Goal: Task Accomplishment & Management: Manage account settings

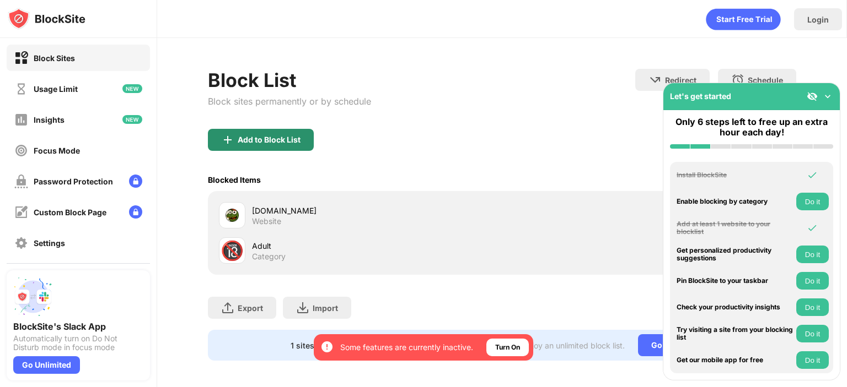
click at [254, 145] on div "Add to Block List" at bounding box center [261, 140] width 106 height 22
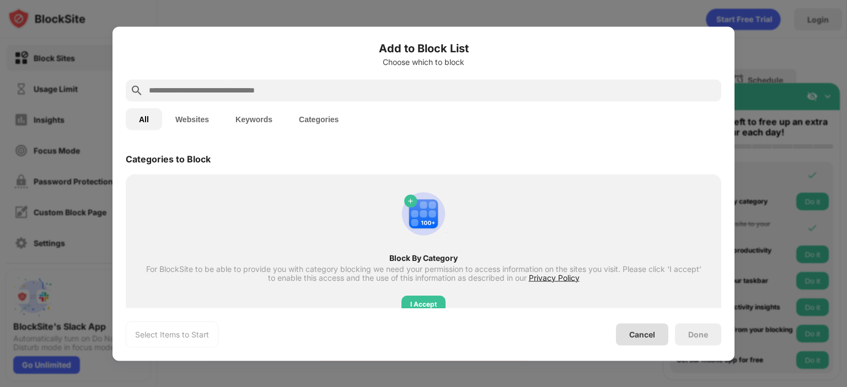
click at [634, 337] on div "Cancel" at bounding box center [642, 334] width 26 height 9
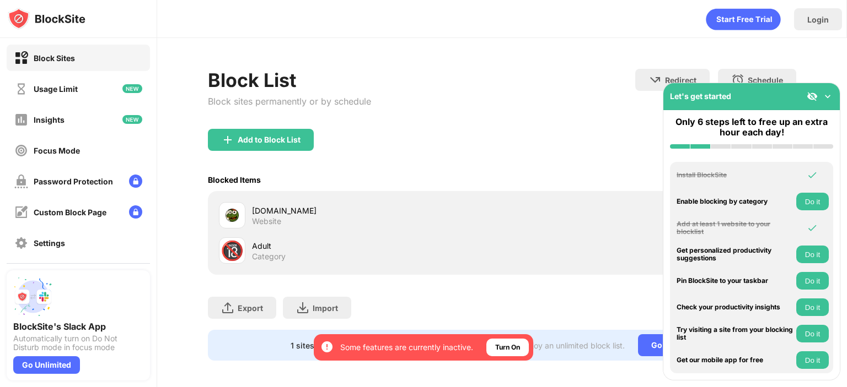
click at [267, 247] on div "Adult" at bounding box center [377, 246] width 250 height 12
click at [244, 247] on div "🔞" at bounding box center [231, 251] width 23 height 23
click at [252, 209] on div "[DOMAIN_NAME]" at bounding box center [377, 211] width 250 height 12
click at [252, 240] on div "Adult" at bounding box center [377, 246] width 250 height 12
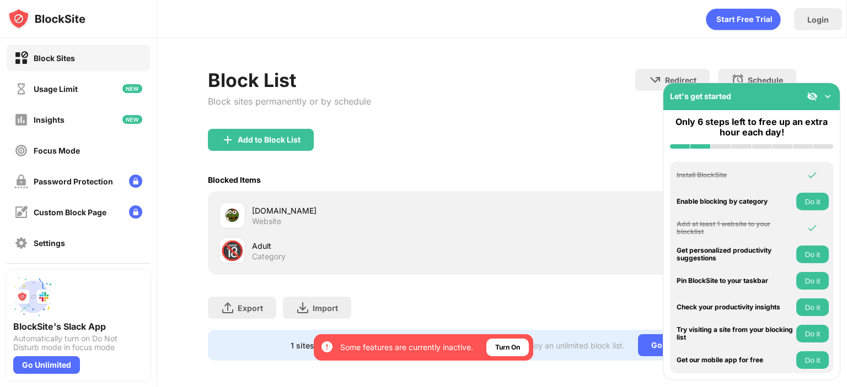
click at [252, 240] on div "Adult" at bounding box center [377, 246] width 250 height 12
click at [258, 211] on div "[DOMAIN_NAME]" at bounding box center [377, 211] width 250 height 12
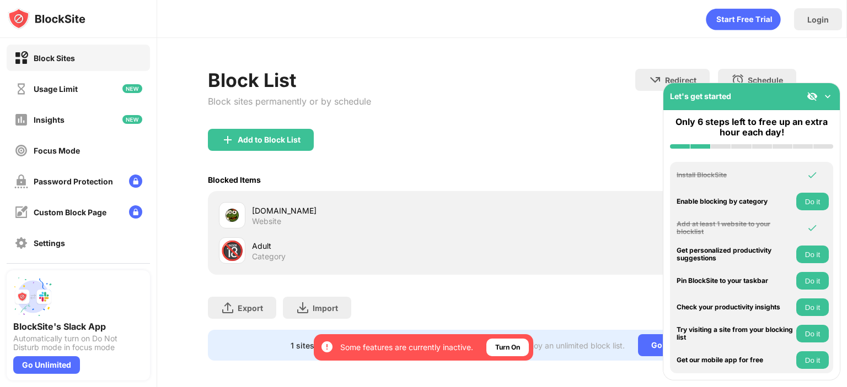
click at [258, 211] on div "[DOMAIN_NAME]" at bounding box center [377, 211] width 250 height 12
click at [828, 96] on img at bounding box center [827, 96] width 11 height 11
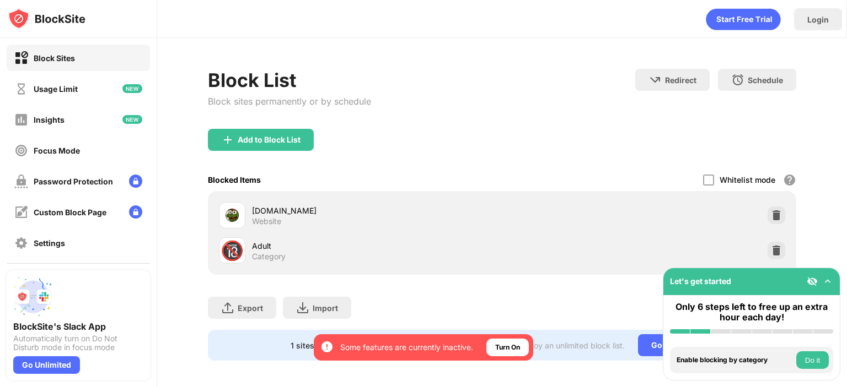
click at [245, 242] on div "🔞 Adult Category" at bounding box center [360, 251] width 283 height 26
click at [229, 193] on div "[DOMAIN_NAME] Website 🔞 Adult Category" at bounding box center [502, 233] width 588 height 84
drag, startPoint x: 157, startPoint y: 114, endPoint x: 158, endPoint y: 155, distance: 41.4
click at [158, 155] on div "Block Sites Usage Limit Insights Focus Mode Password Protection Custom Block Pa…" at bounding box center [423, 193] width 847 height 387
click at [88, 251] on div "Settings" at bounding box center [78, 243] width 143 height 26
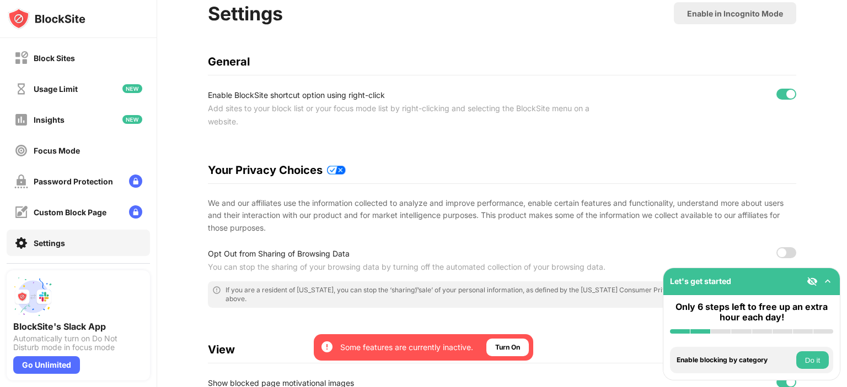
scroll to position [71, 0]
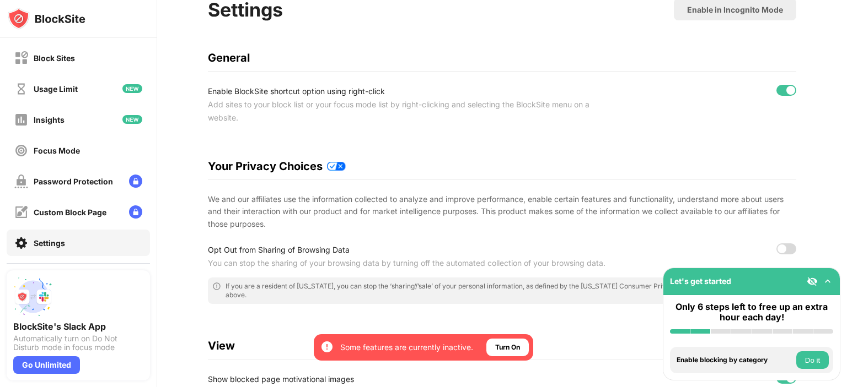
click at [777, 85] on div at bounding box center [786, 90] width 20 height 11
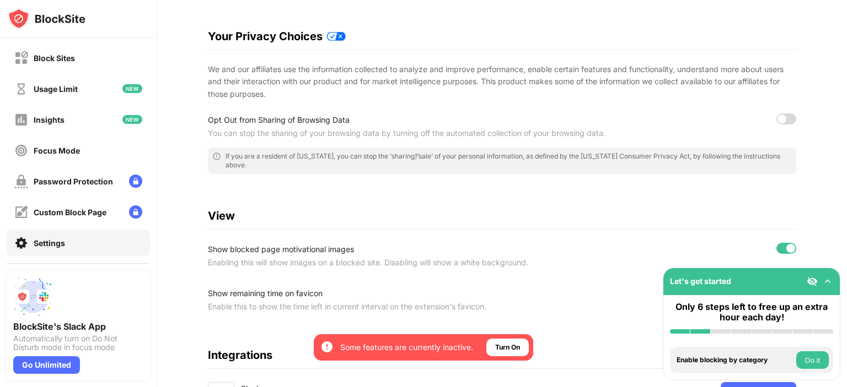
scroll to position [205, 0]
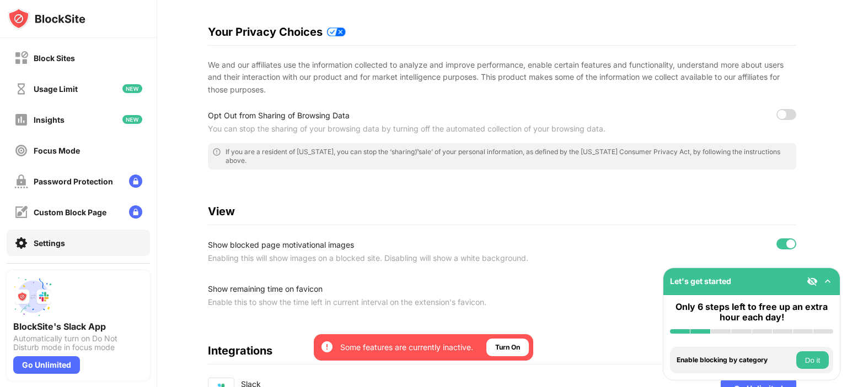
click at [780, 118] on div at bounding box center [786, 114] width 20 height 11
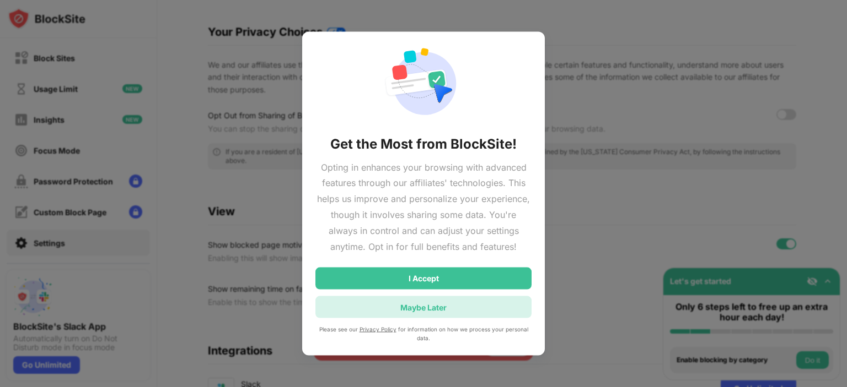
click at [476, 301] on div "Maybe Later" at bounding box center [423, 308] width 216 height 22
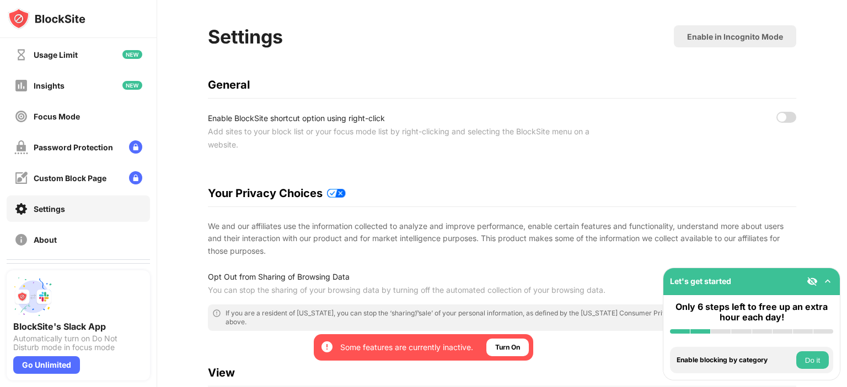
scroll to position [22, 0]
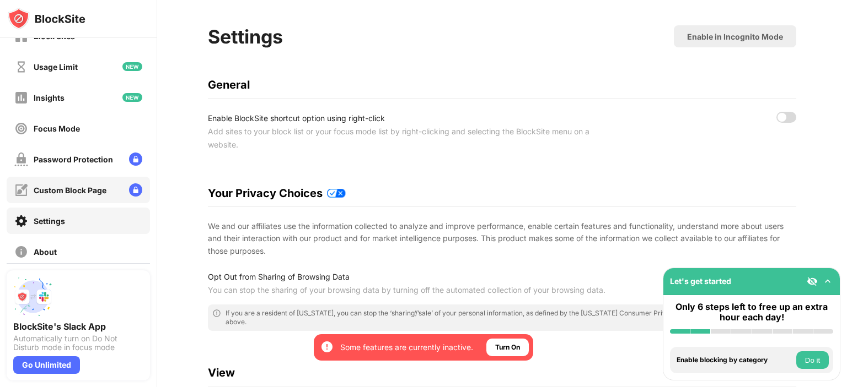
click at [74, 189] on div "Custom Block Page" at bounding box center [70, 190] width 73 height 9
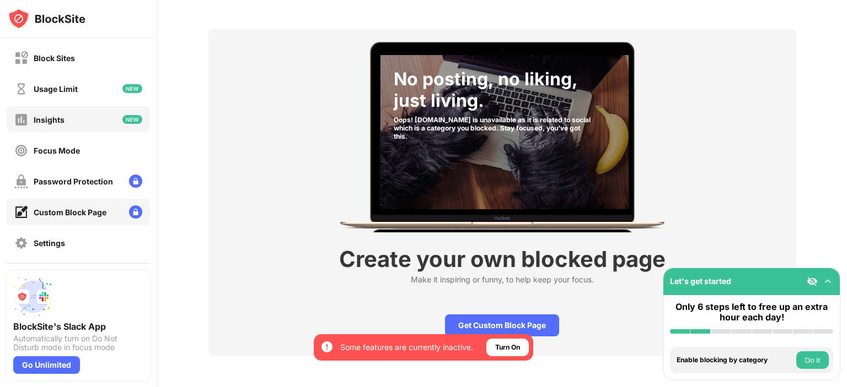
click at [106, 55] on div "Block Sites" at bounding box center [78, 58] width 143 height 26
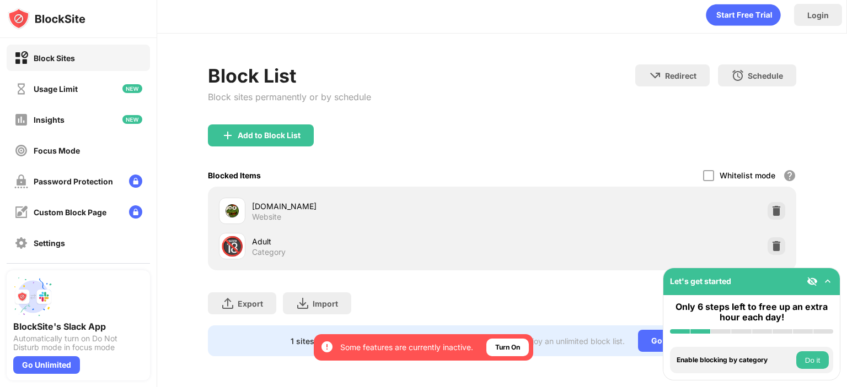
click at [72, 59] on div "Block Sites" at bounding box center [54, 57] width 41 height 9
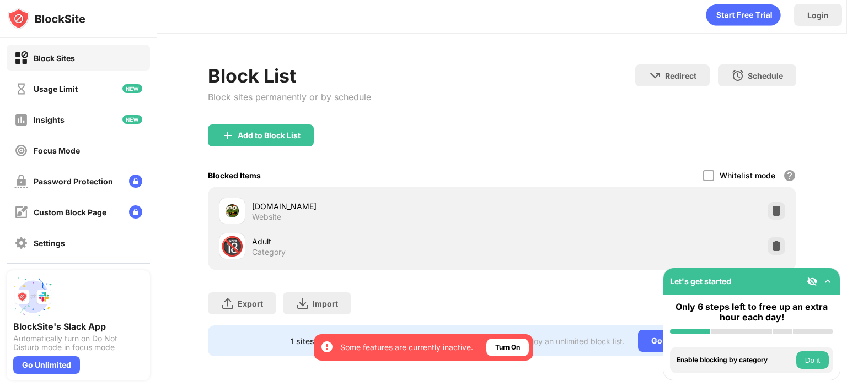
click at [72, 59] on div "Block Sites" at bounding box center [54, 57] width 41 height 9
click at [66, 87] on div "Usage Limit" at bounding box center [56, 88] width 44 height 9
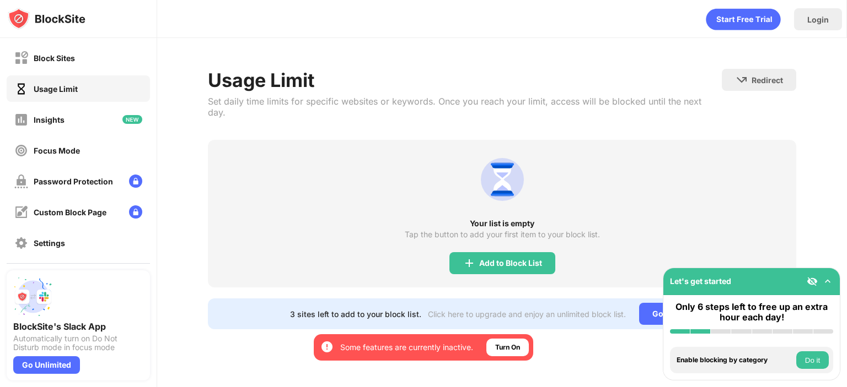
click at [51, 64] on div "Block Sites" at bounding box center [44, 58] width 61 height 14
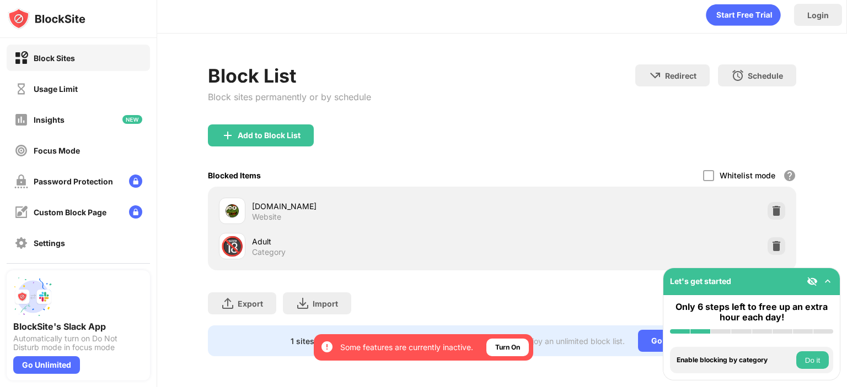
click at [40, 22] on img at bounding box center [47, 19] width 78 height 22
click at [17, 17] on img at bounding box center [47, 19] width 78 height 22
click at [50, 15] on img at bounding box center [47, 19] width 78 height 22
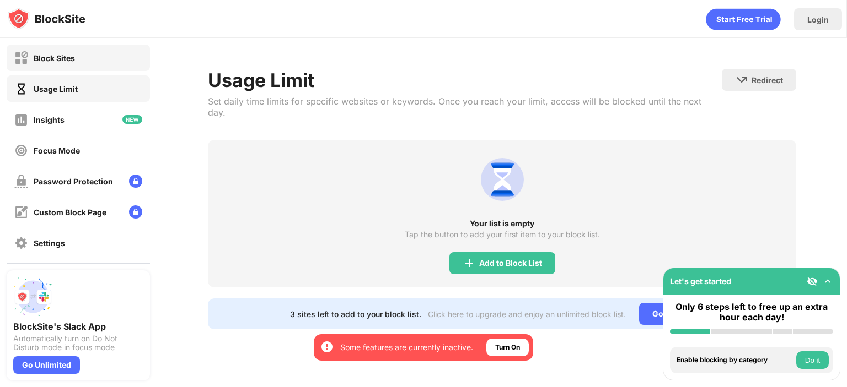
click at [68, 55] on div "Block Sites" at bounding box center [54, 57] width 41 height 9
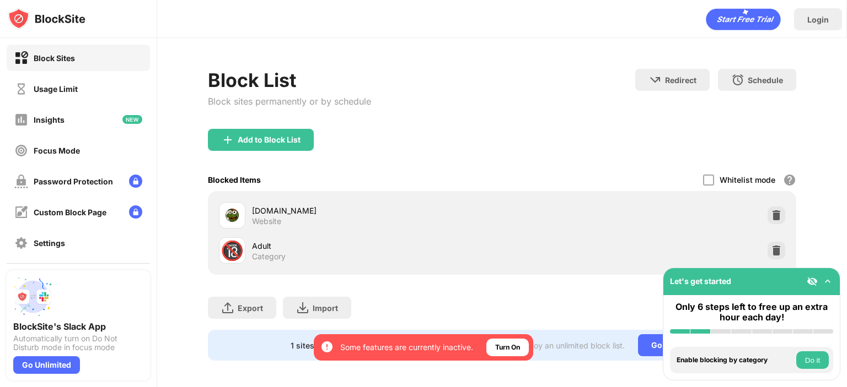
click at [254, 238] on div "🔞 Adult Category" at bounding box center [360, 251] width 283 height 26
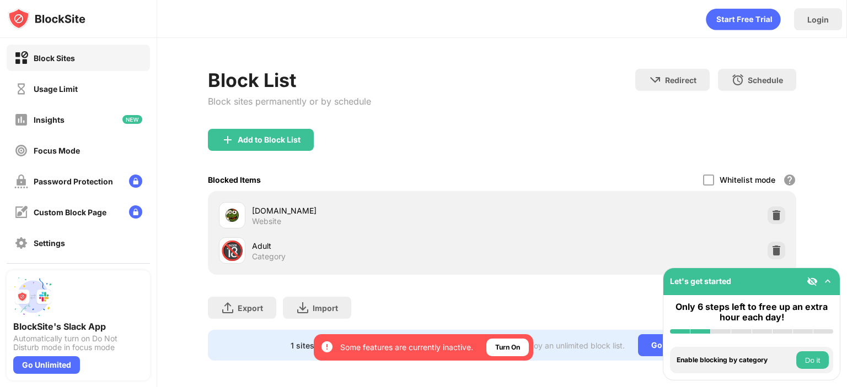
scroll to position [12, 0]
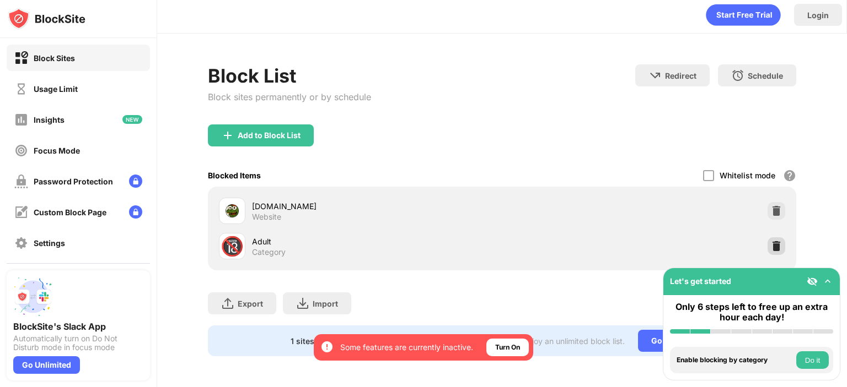
click at [770, 241] on img at bounding box center [775, 246] width 11 height 11
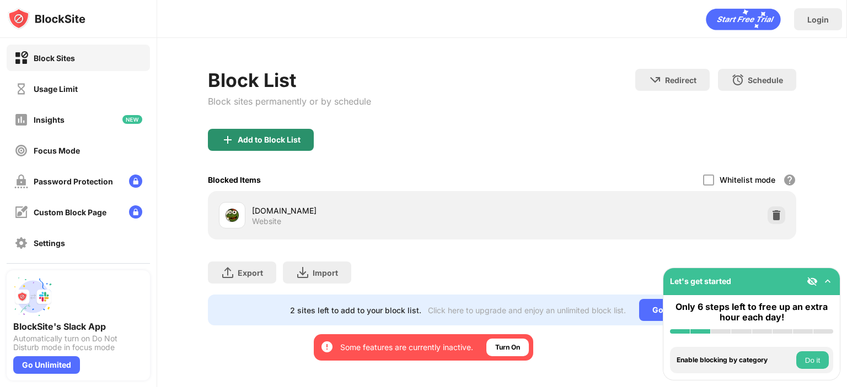
click at [309, 141] on div "Add to Block List" at bounding box center [261, 140] width 106 height 22
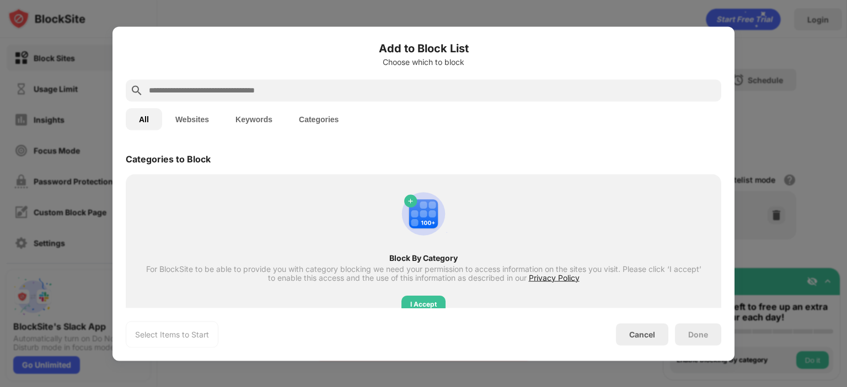
click at [299, 92] on input "text" at bounding box center [432, 90] width 569 height 13
paste input "**********"
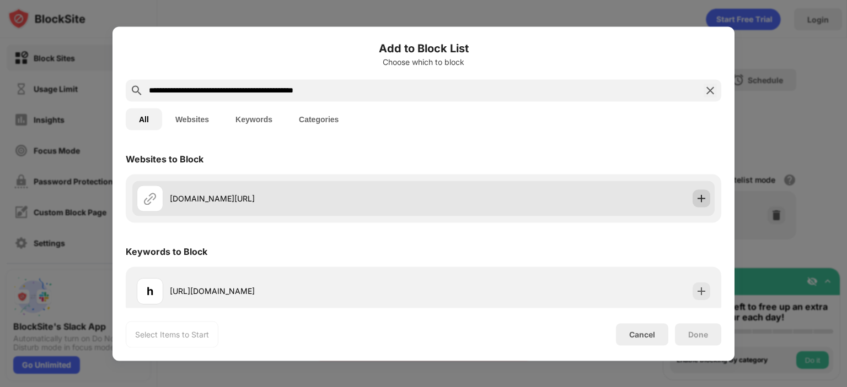
type input "**********"
click at [696, 198] on img at bounding box center [701, 198] width 11 height 11
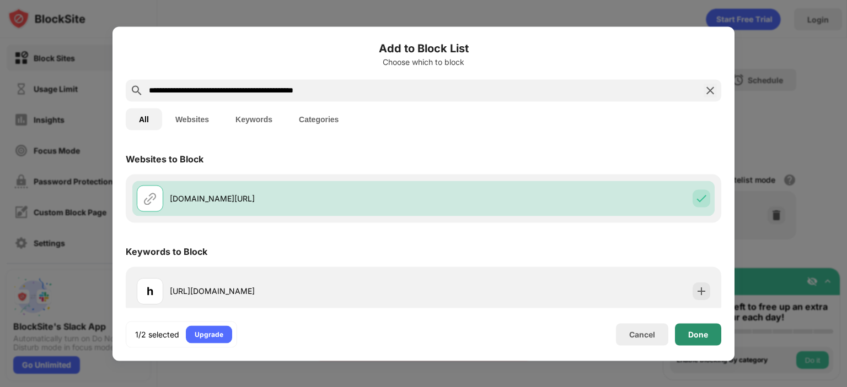
click at [699, 341] on div "Done" at bounding box center [698, 335] width 46 height 22
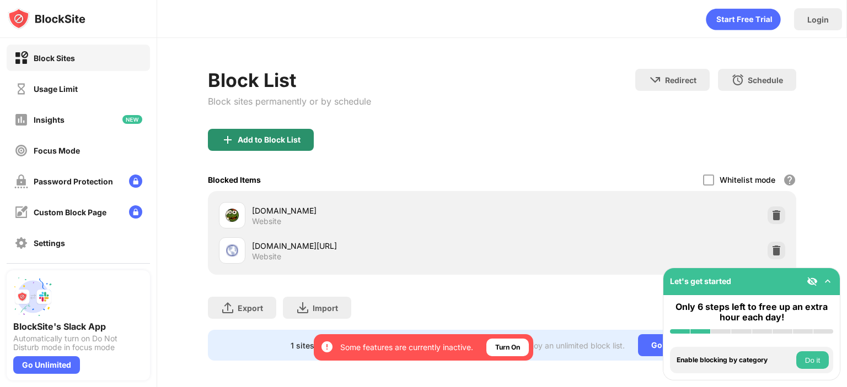
click at [305, 143] on div "Add to Block List" at bounding box center [261, 140] width 106 height 22
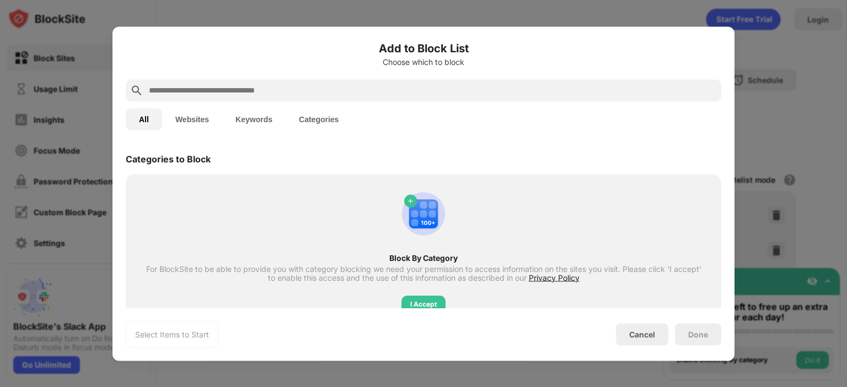
click at [472, 100] on div at bounding box center [423, 90] width 595 height 22
click at [473, 93] on input "text" at bounding box center [432, 90] width 569 height 13
paste input "**********"
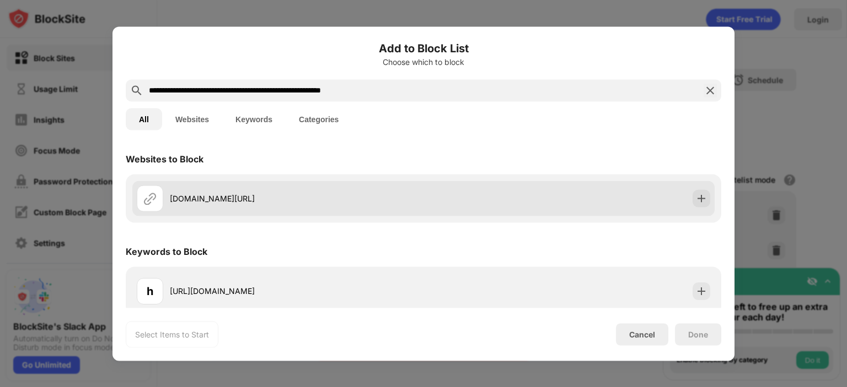
type input "**********"
click at [496, 181] on div "[DOMAIN_NAME][URL]" at bounding box center [423, 198] width 582 height 35
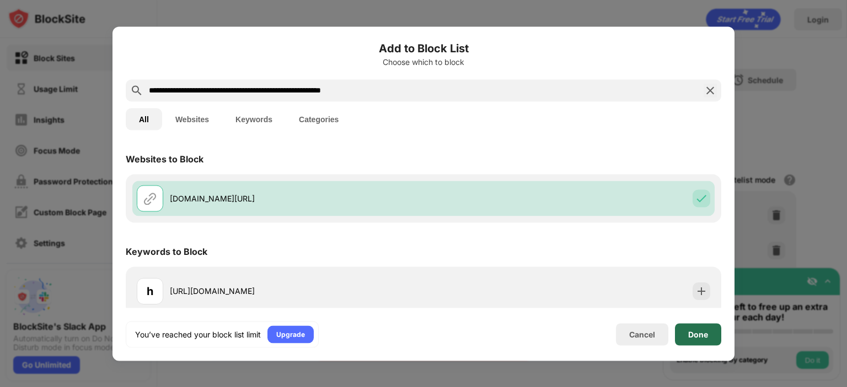
click at [691, 337] on div "Done" at bounding box center [698, 334] width 20 height 9
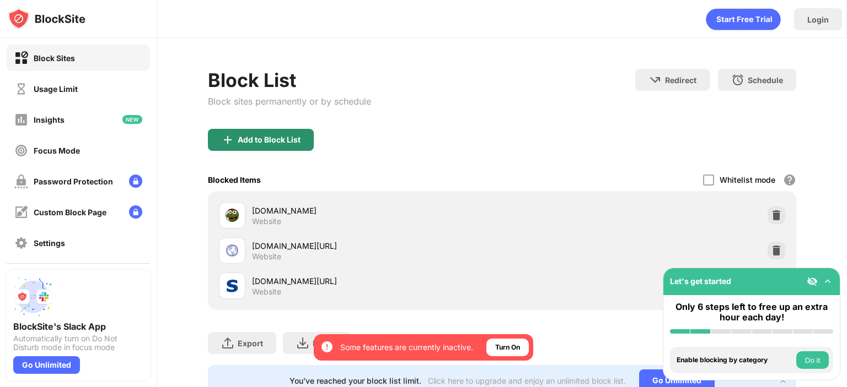
click at [267, 138] on div "Add to Block List" at bounding box center [269, 140] width 63 height 9
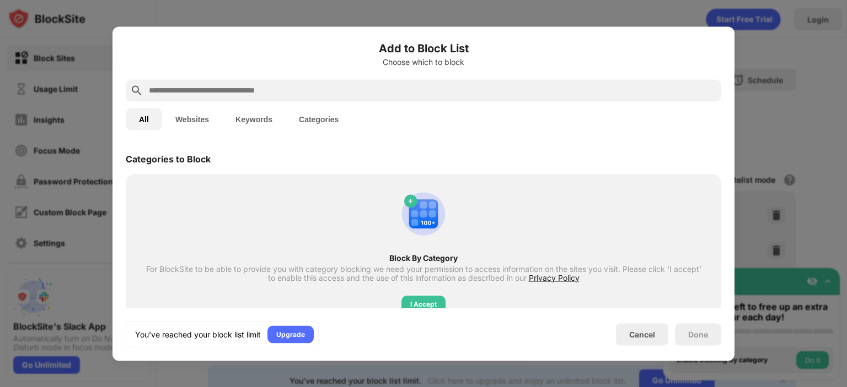
click at [533, 94] on input "text" at bounding box center [432, 90] width 569 height 13
paste input "**********"
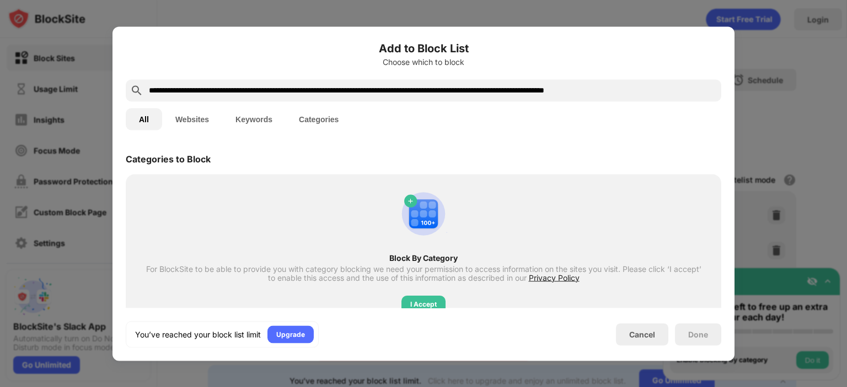
scroll to position [0, 24]
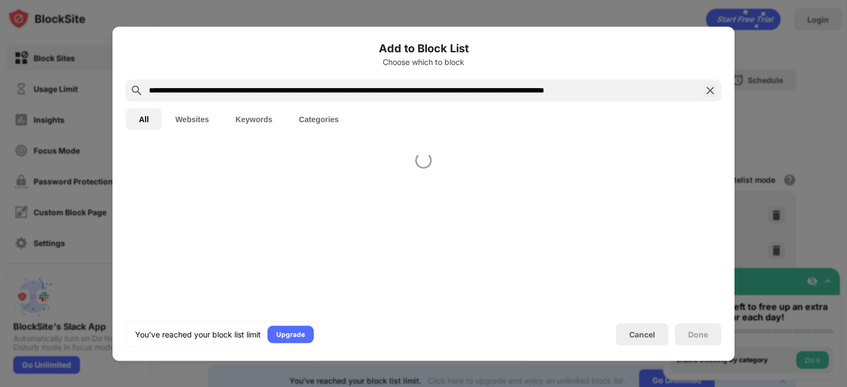
type input "**********"
click at [703, 335] on div "Done" at bounding box center [698, 334] width 20 height 9
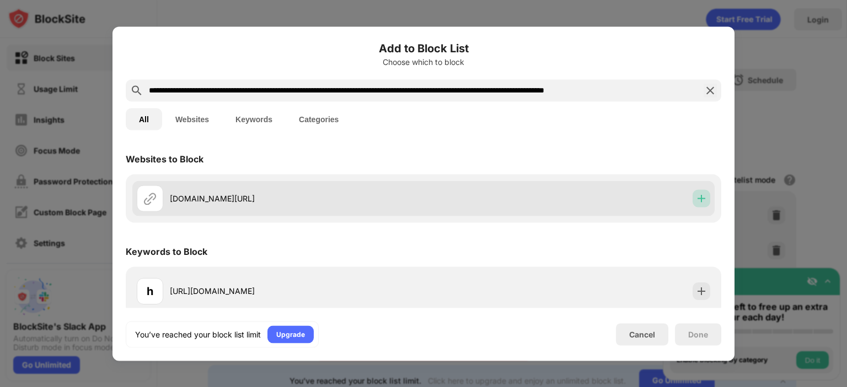
click at [702, 194] on img at bounding box center [701, 198] width 11 height 11
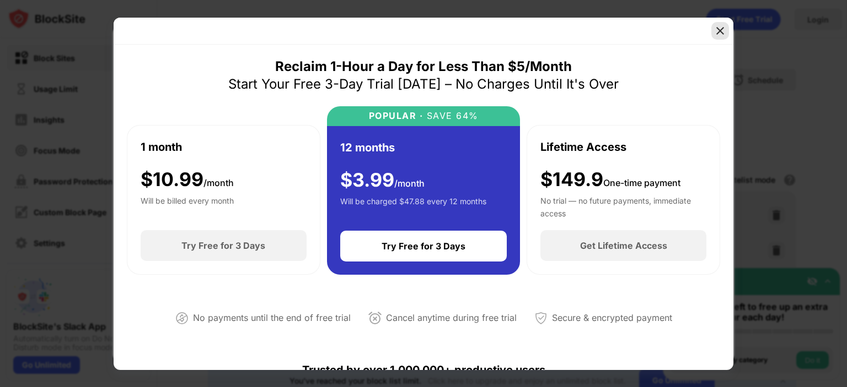
click at [722, 28] on img at bounding box center [719, 30] width 11 height 11
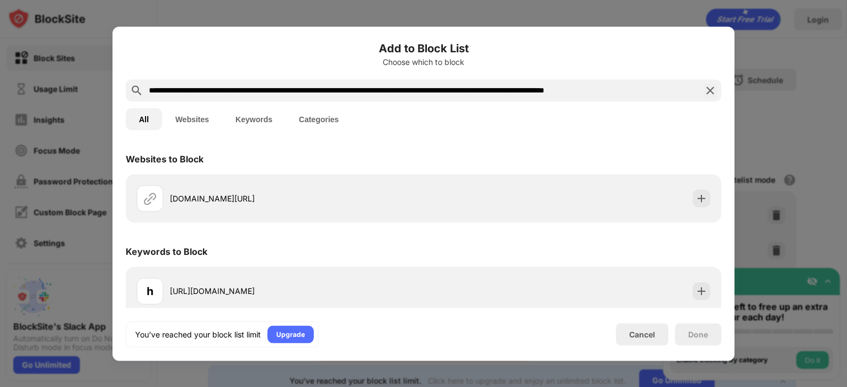
click at [470, 169] on div "Websites to Block" at bounding box center [423, 158] width 595 height 31
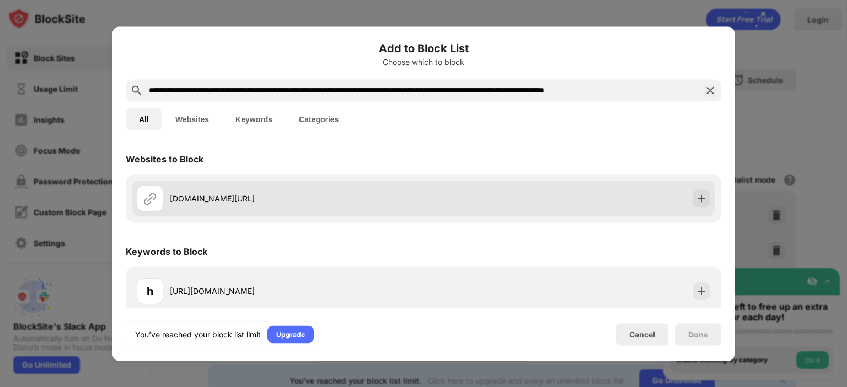
click at [451, 181] on div "[DOMAIN_NAME][URL]" at bounding box center [423, 198] width 582 height 35
click at [423, 193] on div "[DOMAIN_NAME][URL]" at bounding box center [297, 199] width 254 height 12
